Goal: Register for event/course

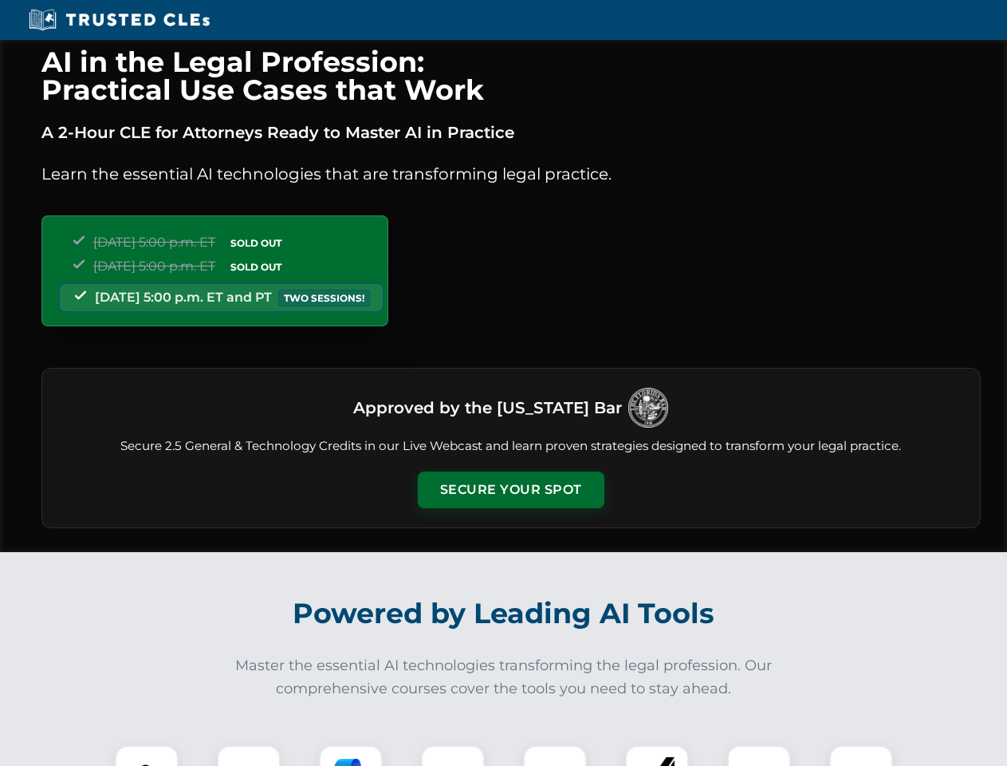
click at [511, 490] on button "Secure Your Spot" at bounding box center [511, 489] width 187 height 37
click at [147, 755] on img at bounding box center [147, 777] width 46 height 46
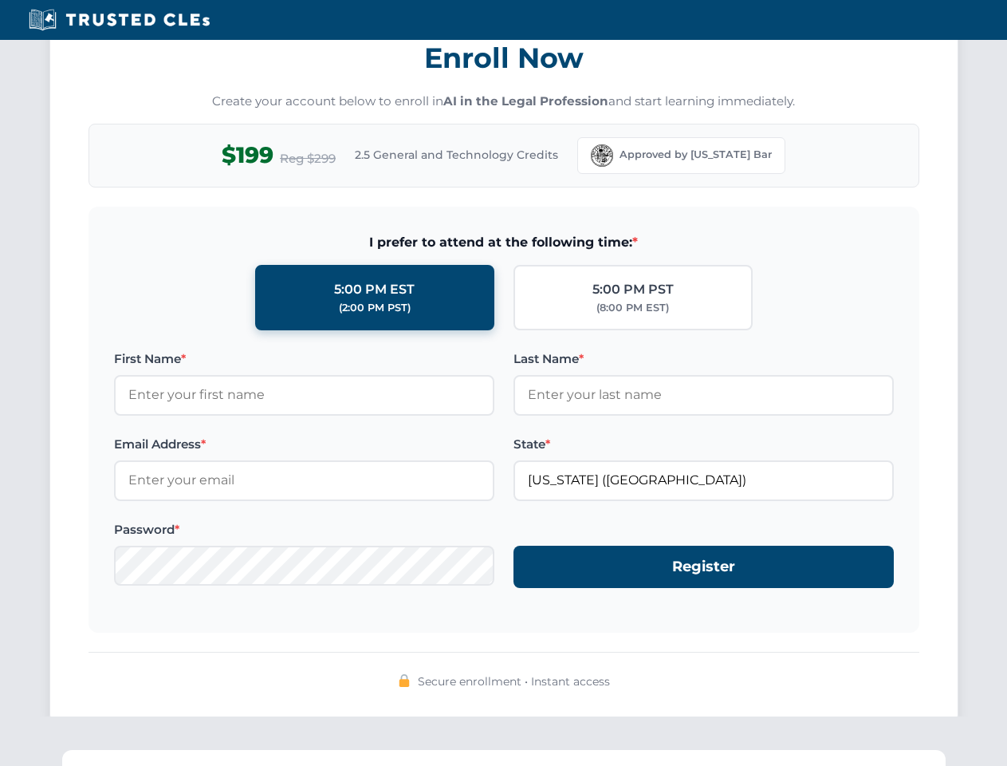
scroll to position [1566, 0]
